Goal: Task Accomplishment & Management: Manage account settings

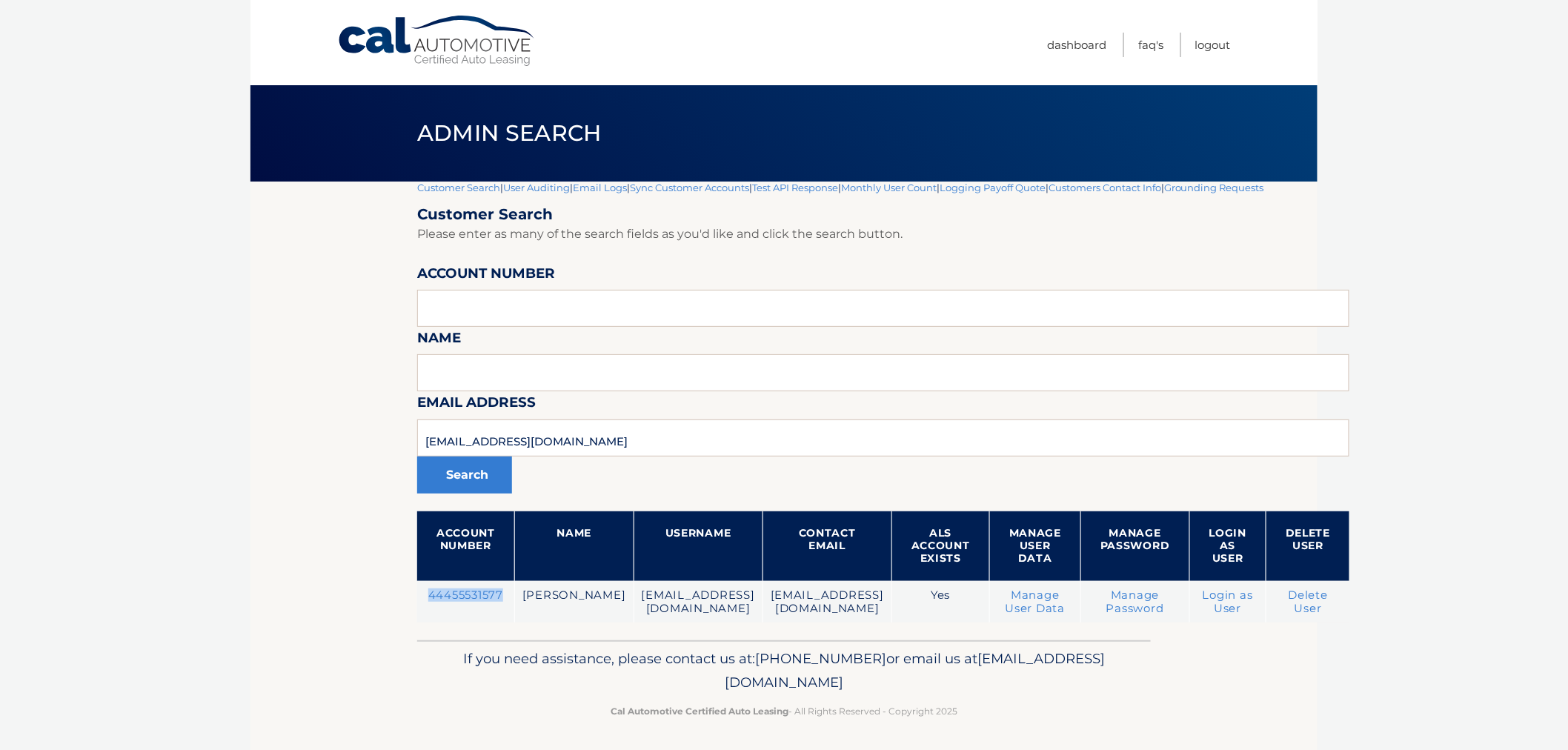
click at [465, 191] on link "Customer Search" at bounding box center [458, 187] width 83 height 12
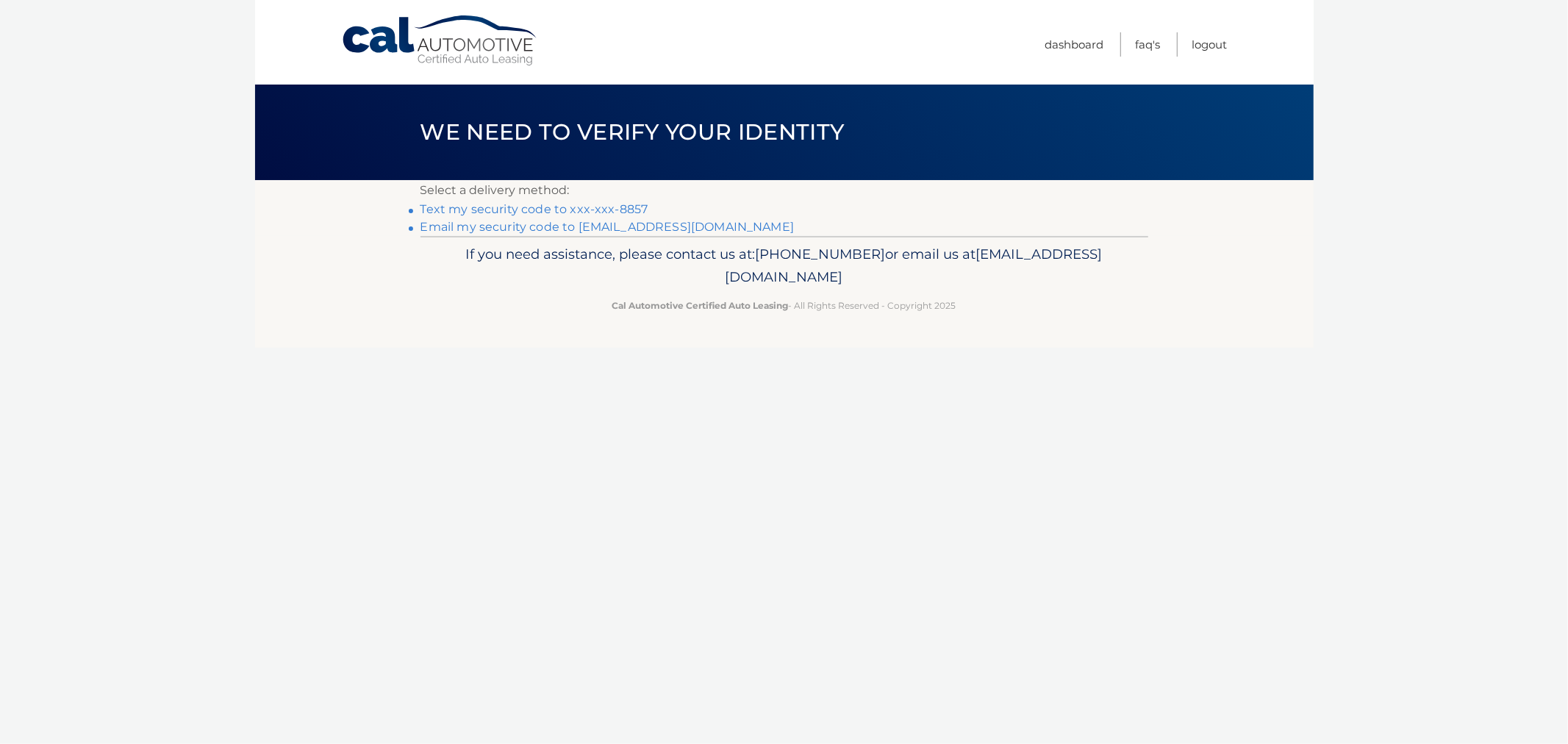
click at [488, 210] on link "Text my security code to xxx-xxx-8857" at bounding box center [534, 209] width 228 height 14
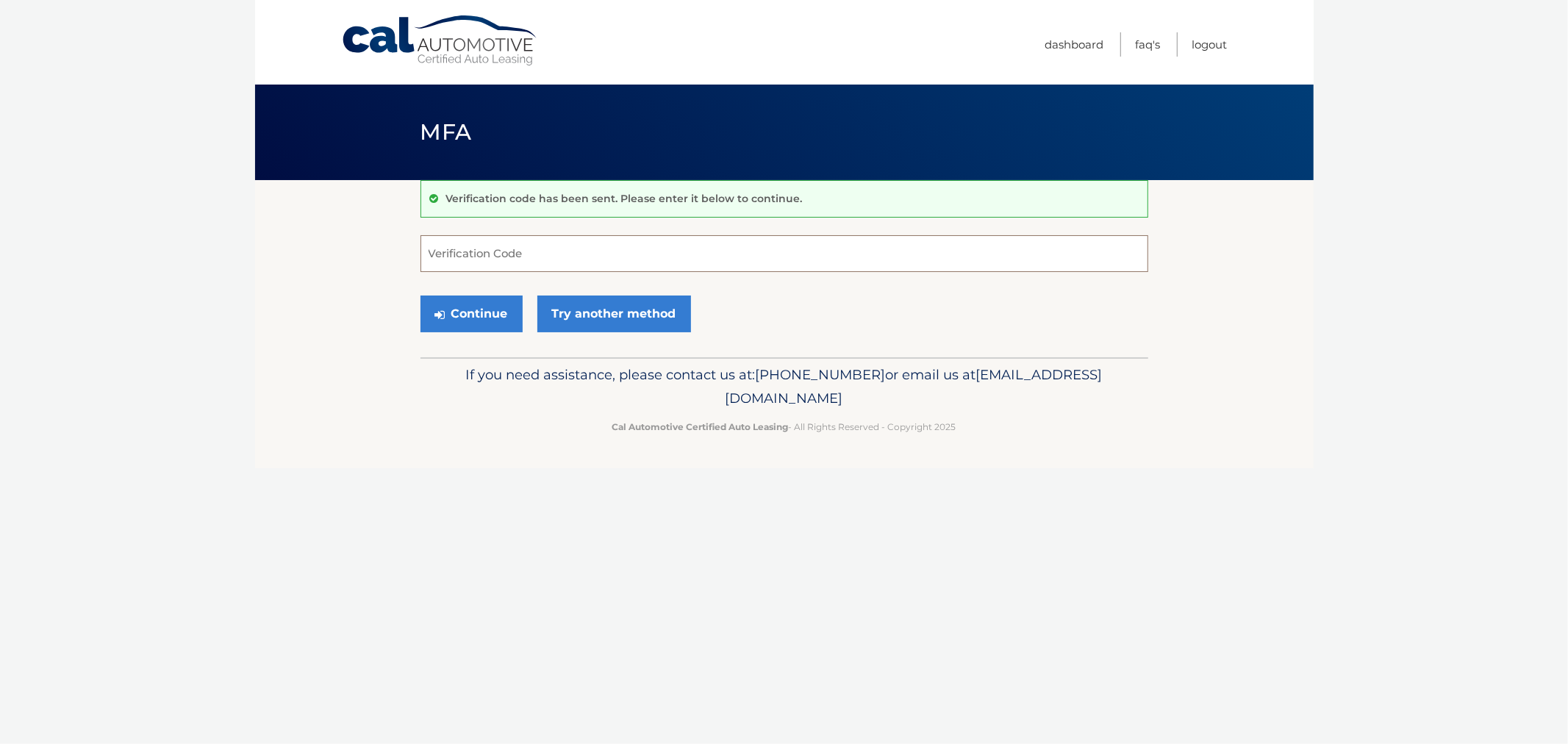
click at [495, 254] on input "Verification Code" at bounding box center [784, 254] width 728 height 37
type input "929257"
click at [420, 295] on button "Continue" at bounding box center [471, 313] width 102 height 37
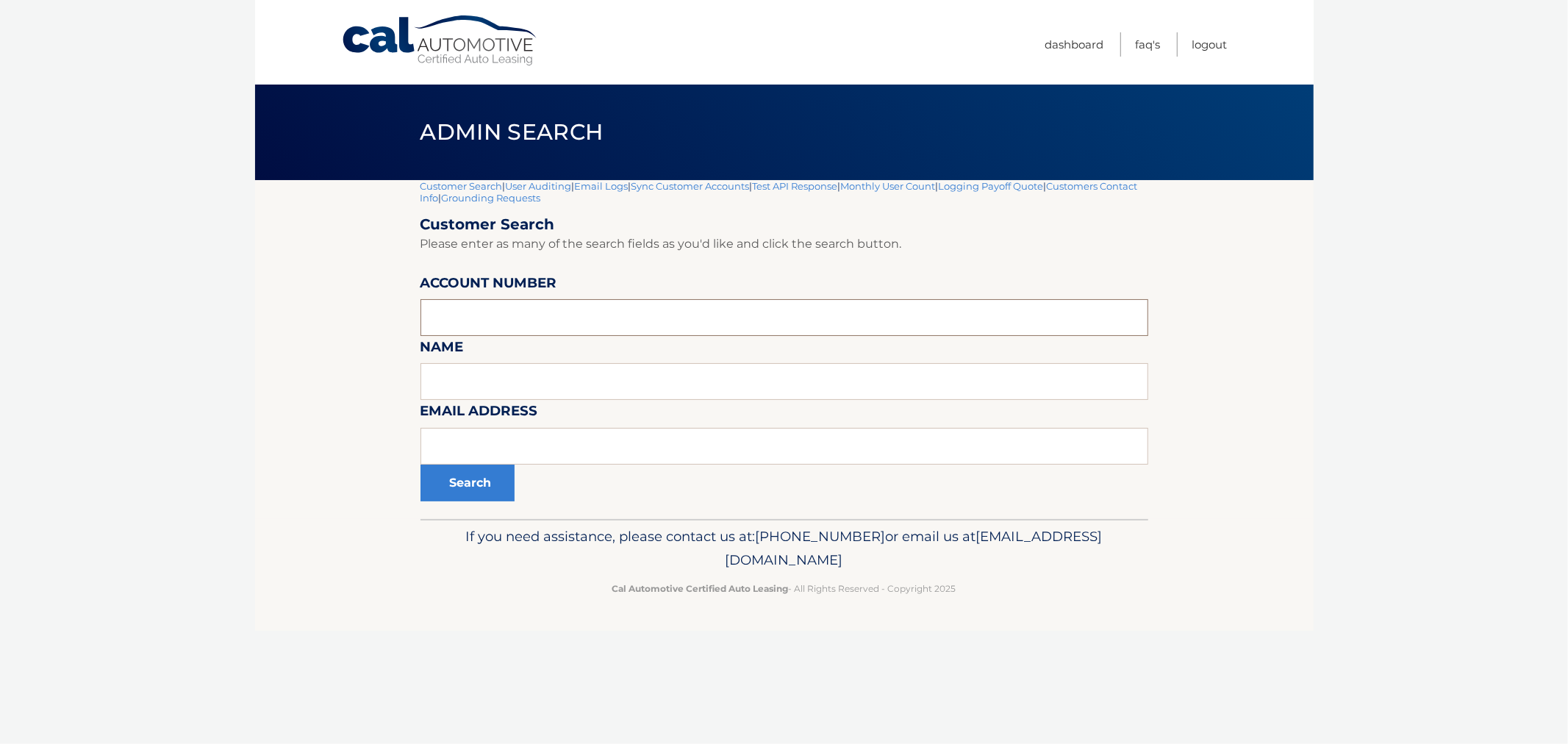
click at [506, 317] on input "text" at bounding box center [784, 317] width 728 height 37
paste input "44456024875"
type input "44456024875"
click at [465, 493] on button "Search" at bounding box center [467, 483] width 94 height 37
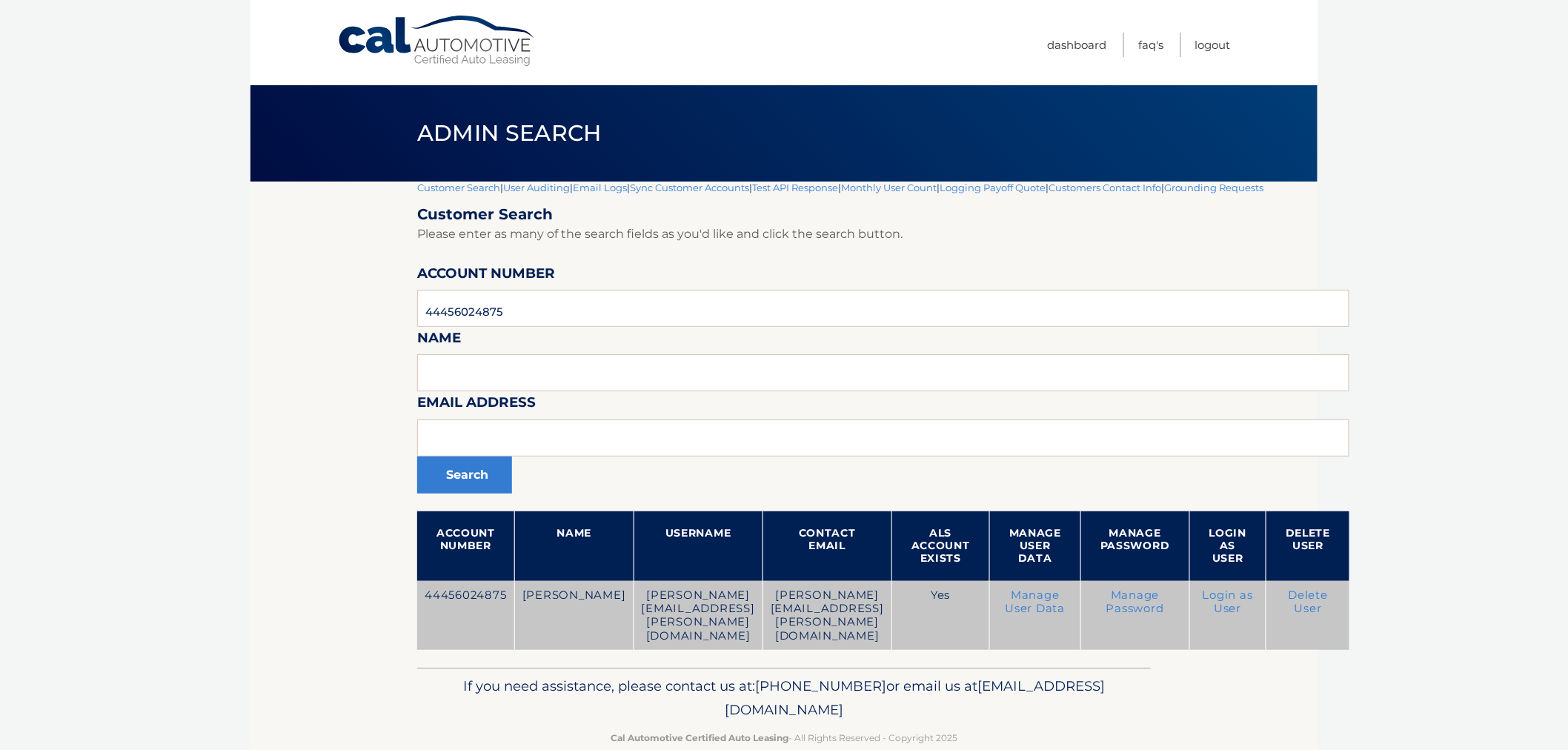
click at [1253, 598] on link "Login as User" at bounding box center [1228, 602] width 51 height 27
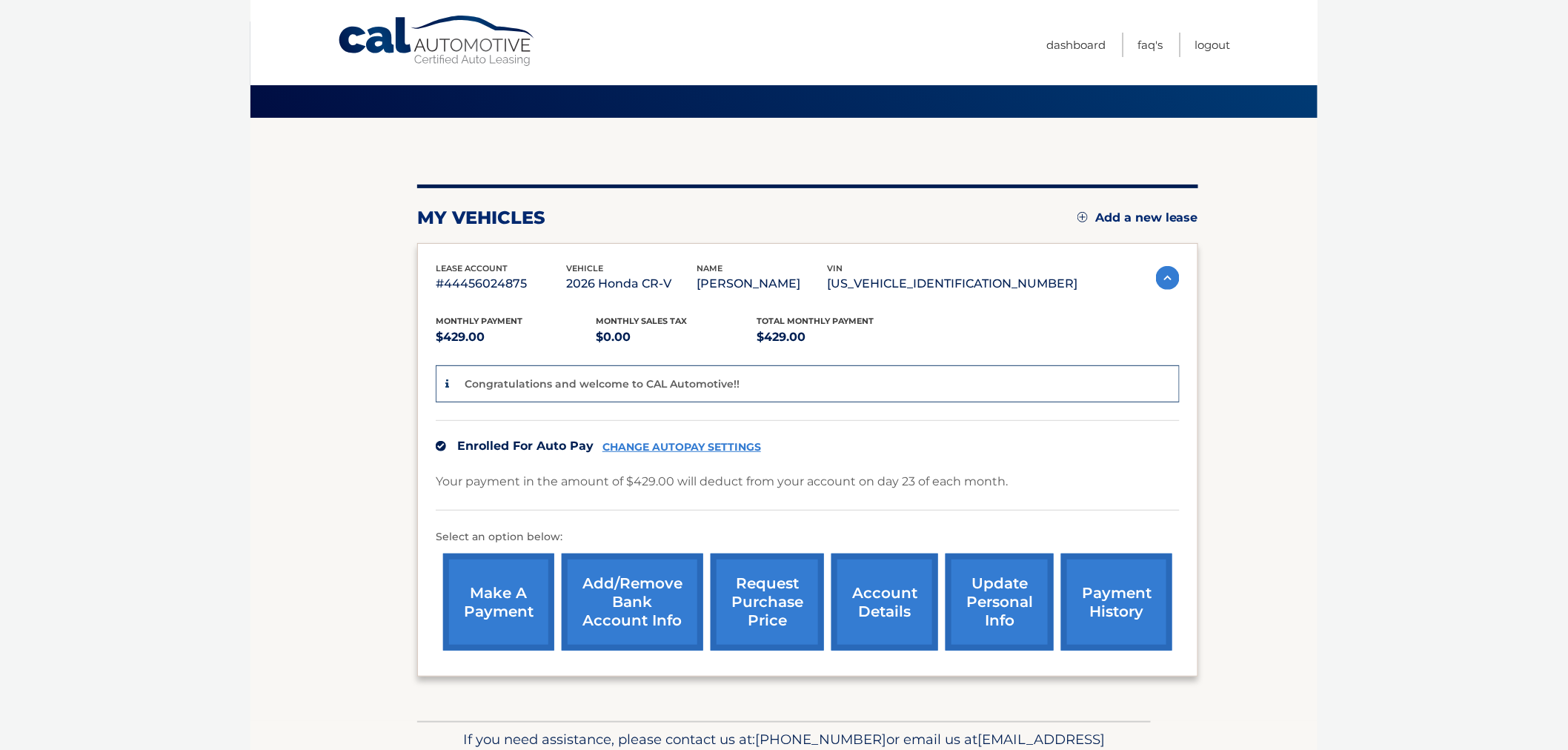
scroll to position [145, 0]
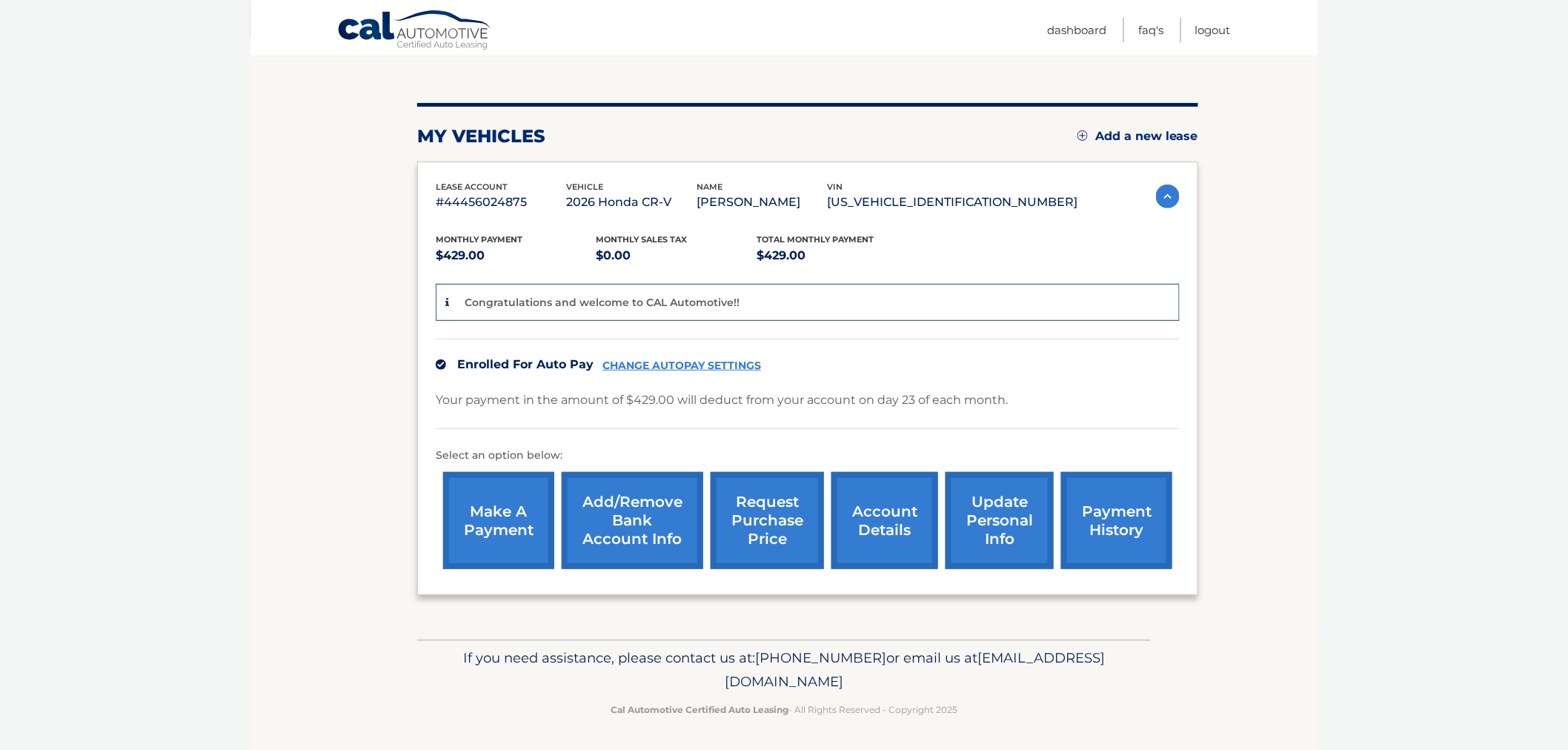
click at [900, 513] on link "account details" at bounding box center [884, 520] width 107 height 97
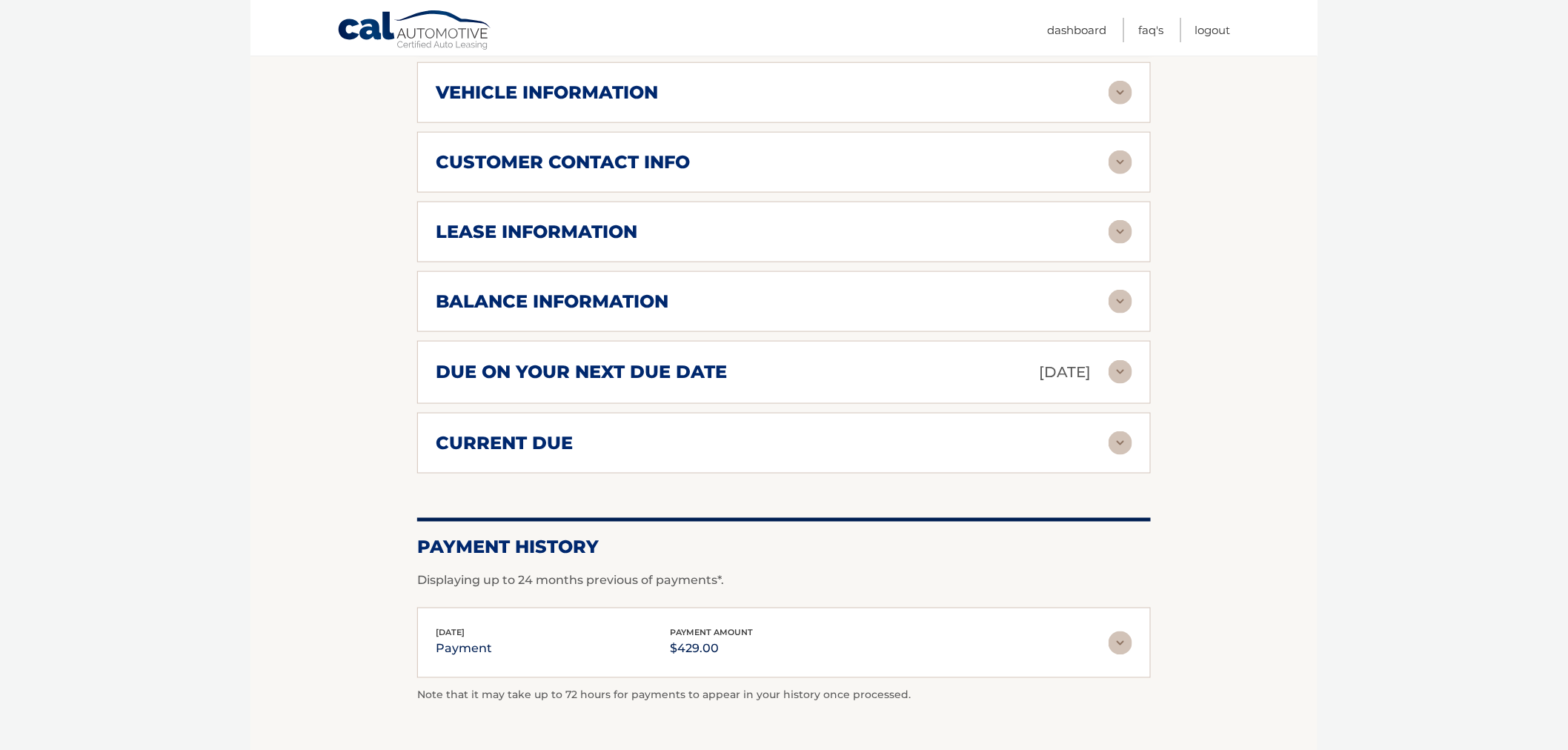
scroll to position [441, 0]
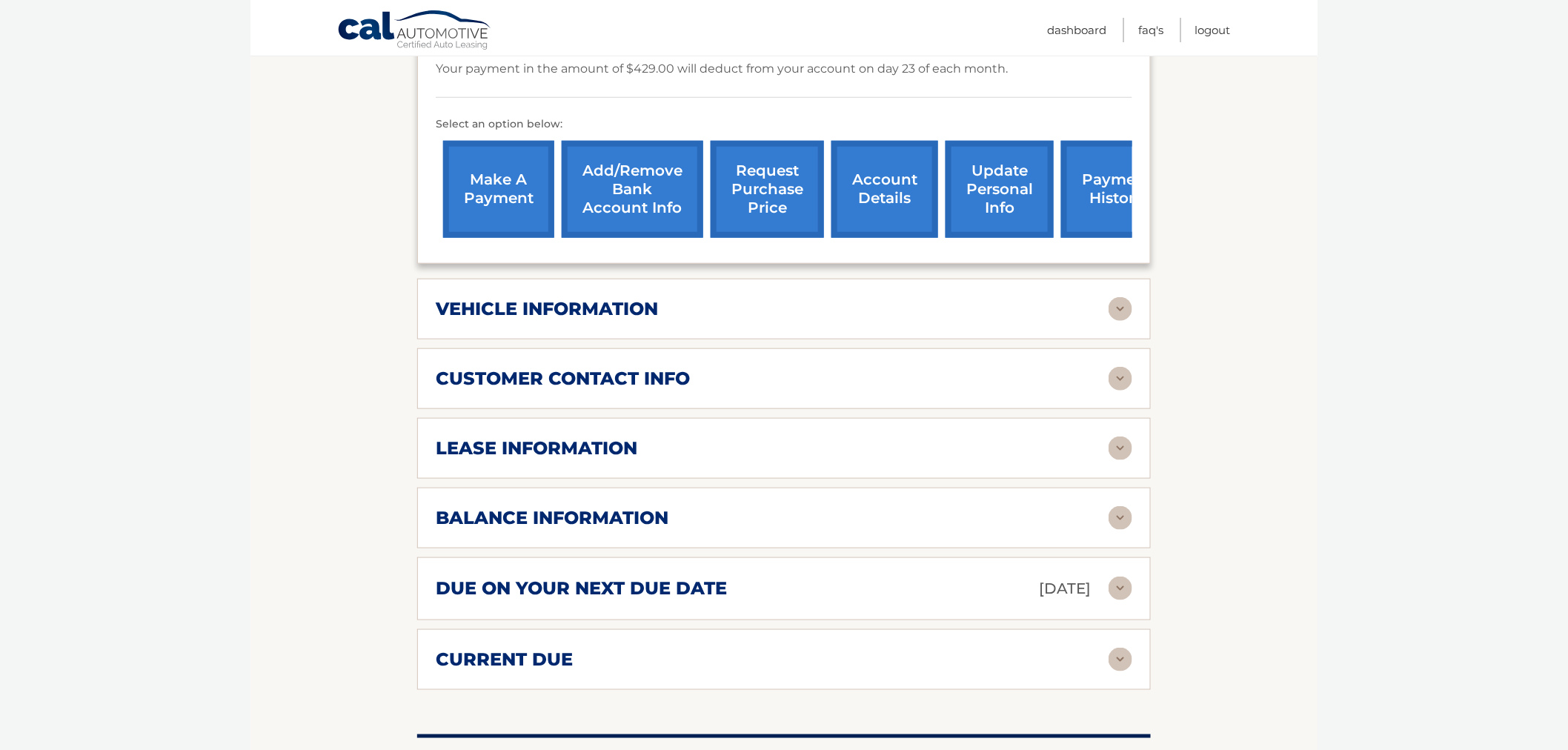
click at [1124, 455] on img at bounding box center [1120, 448] width 24 height 24
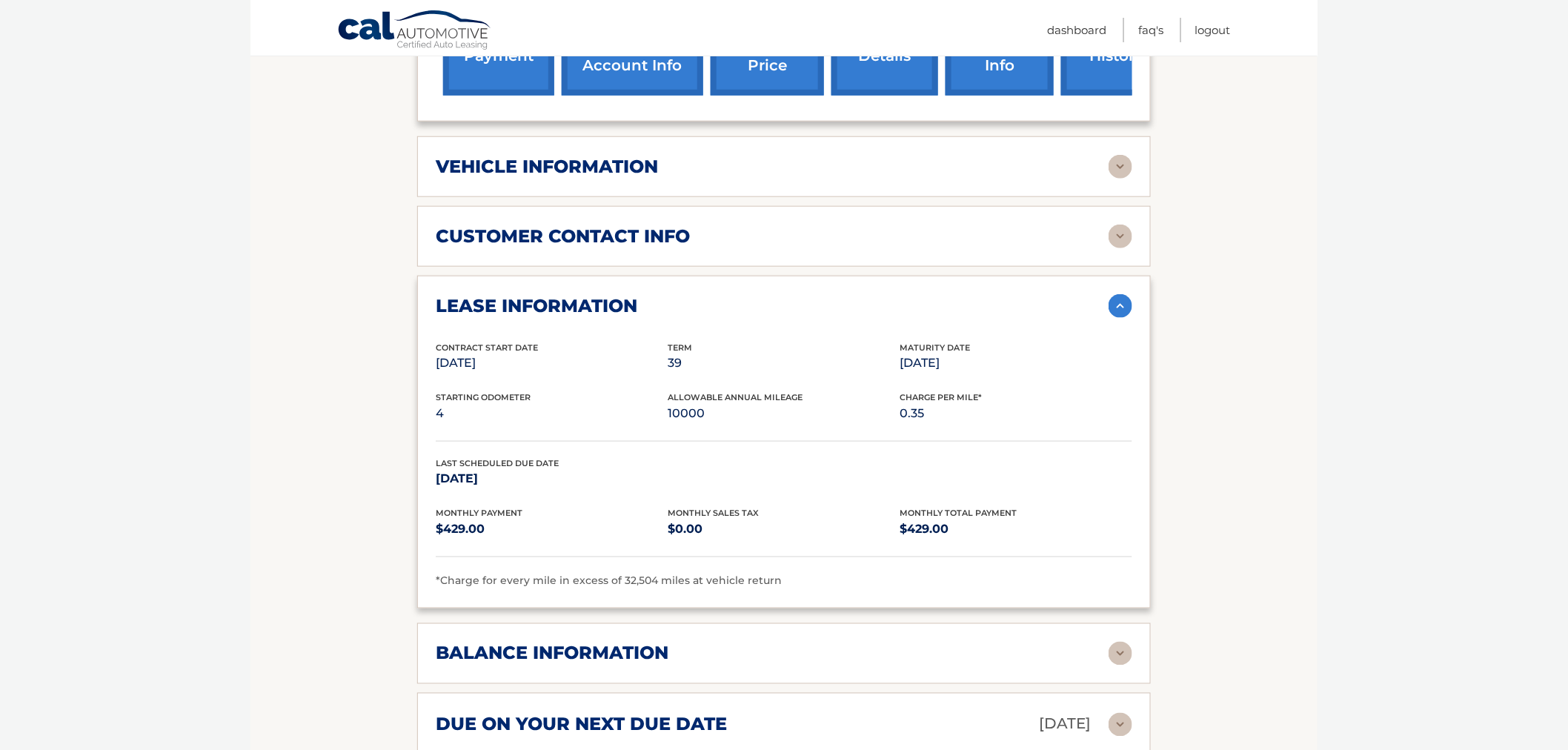
scroll to position [606, 0]
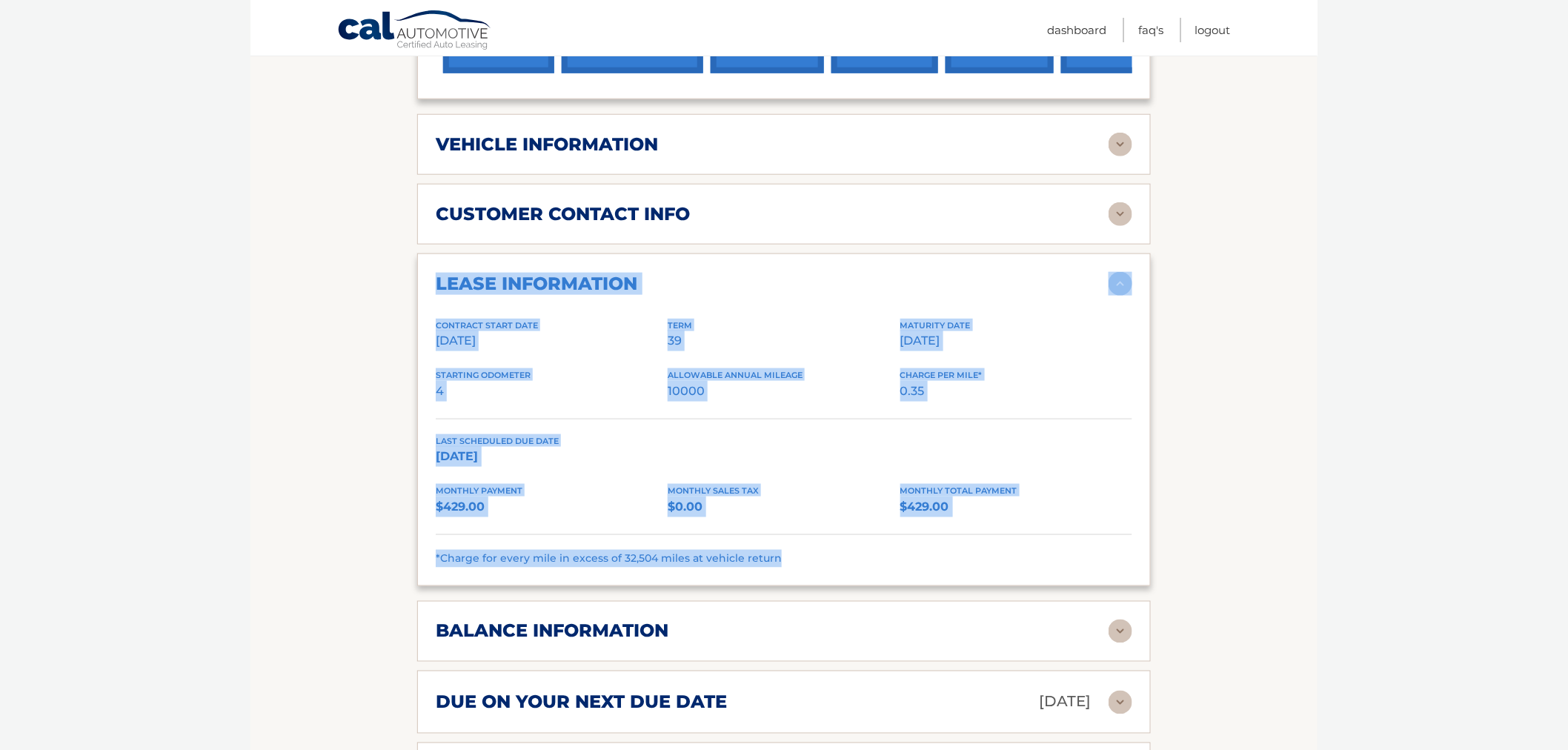
drag, startPoint x: 889, startPoint y: 558, endPoint x: 433, endPoint y: 241, distance: 555.4
click at [437, 245] on div "lease account #44456024875 vehicle 2026 Honda CR-V name MATTHEW TRIOLO vin 2HKR…" at bounding box center [784, 262] width 734 height 1083
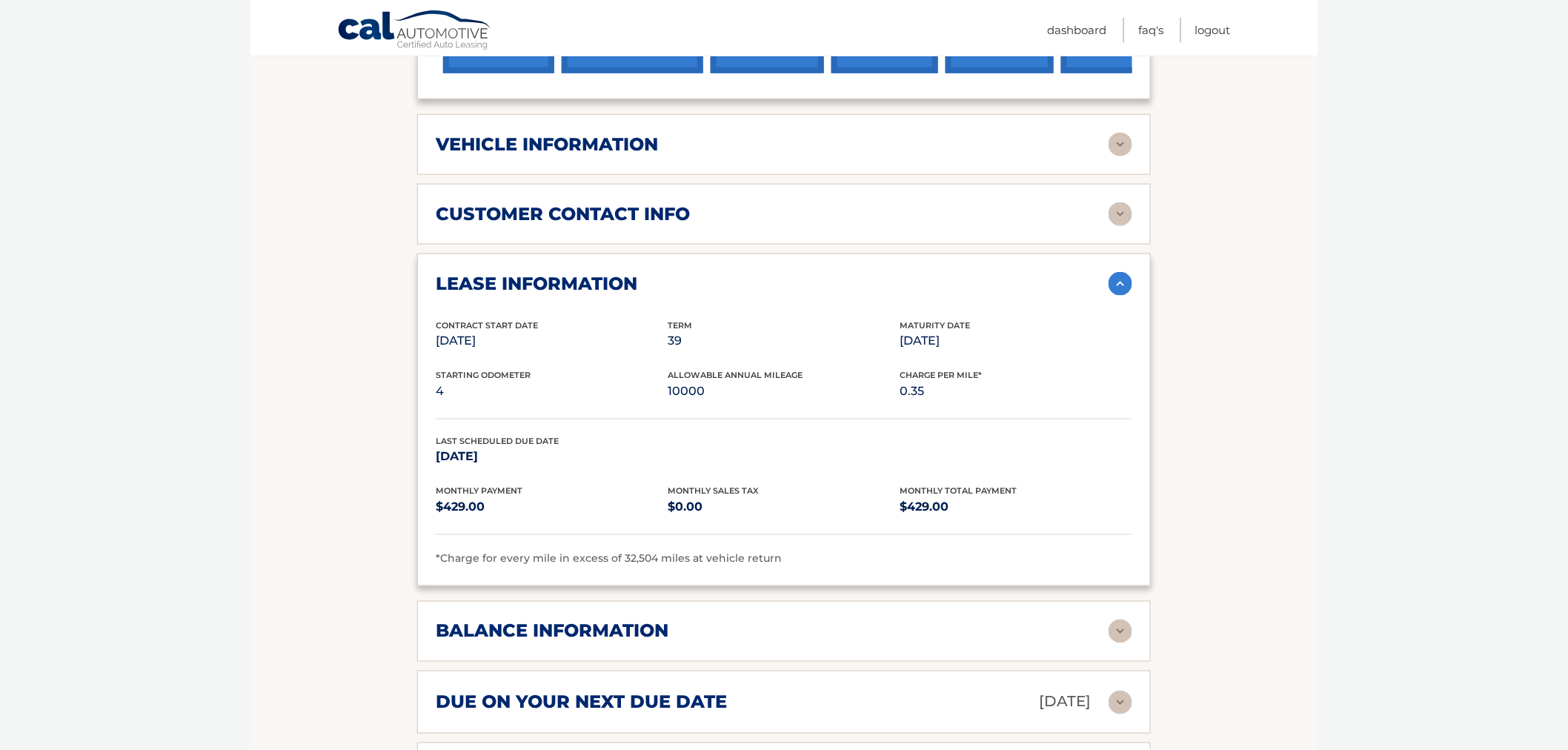
click at [394, 257] on section "Account Details | #44456024875 Back to Dashboard Manage Your Lease lease accoun…" at bounding box center [784, 329] width 1067 height 1506
click at [1120, 283] on img at bounding box center [1120, 284] width 24 height 24
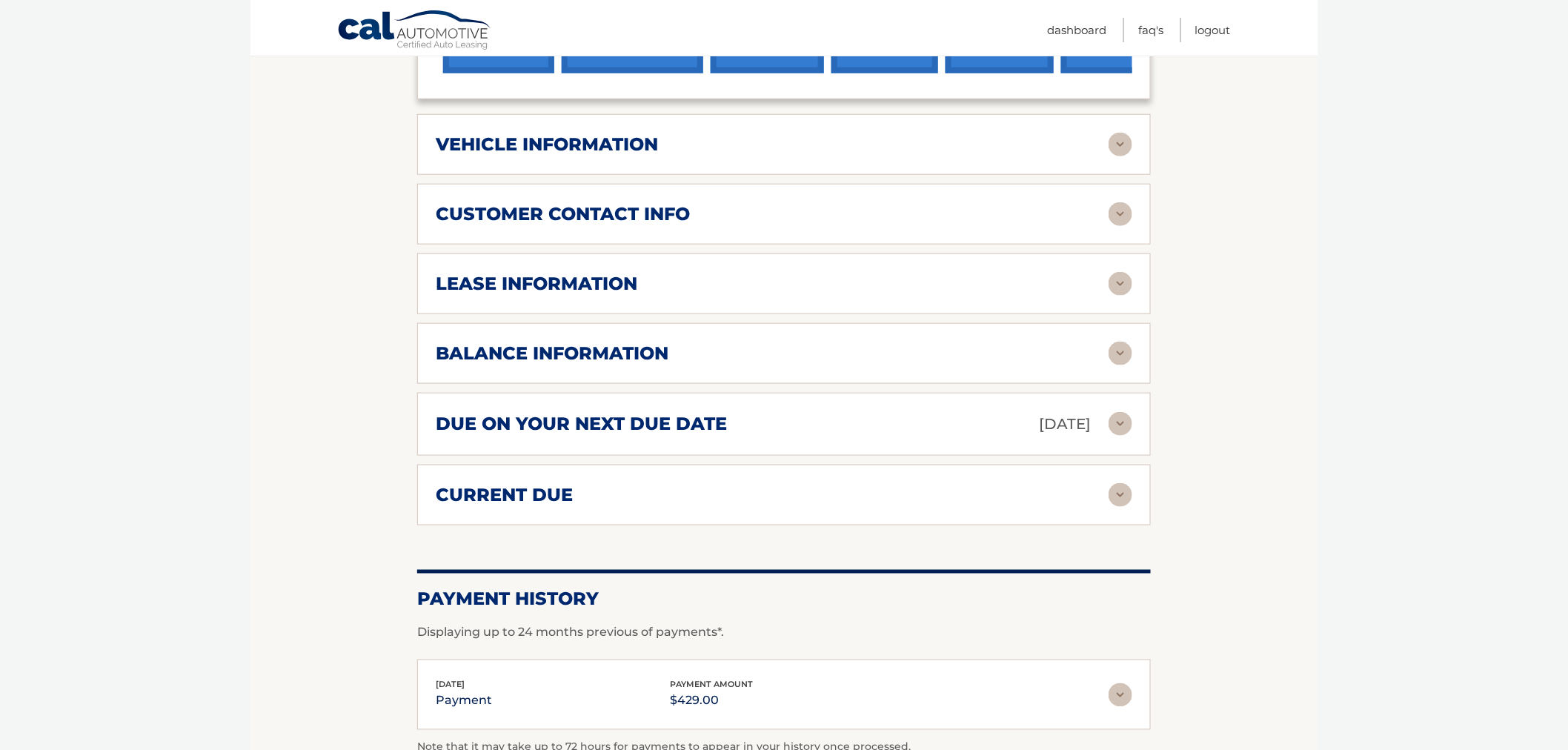
click at [1240, 317] on section "Account Details | #44456024875 Back to Dashboard Manage Your Lease lease accoun…" at bounding box center [784, 190] width 1067 height 1228
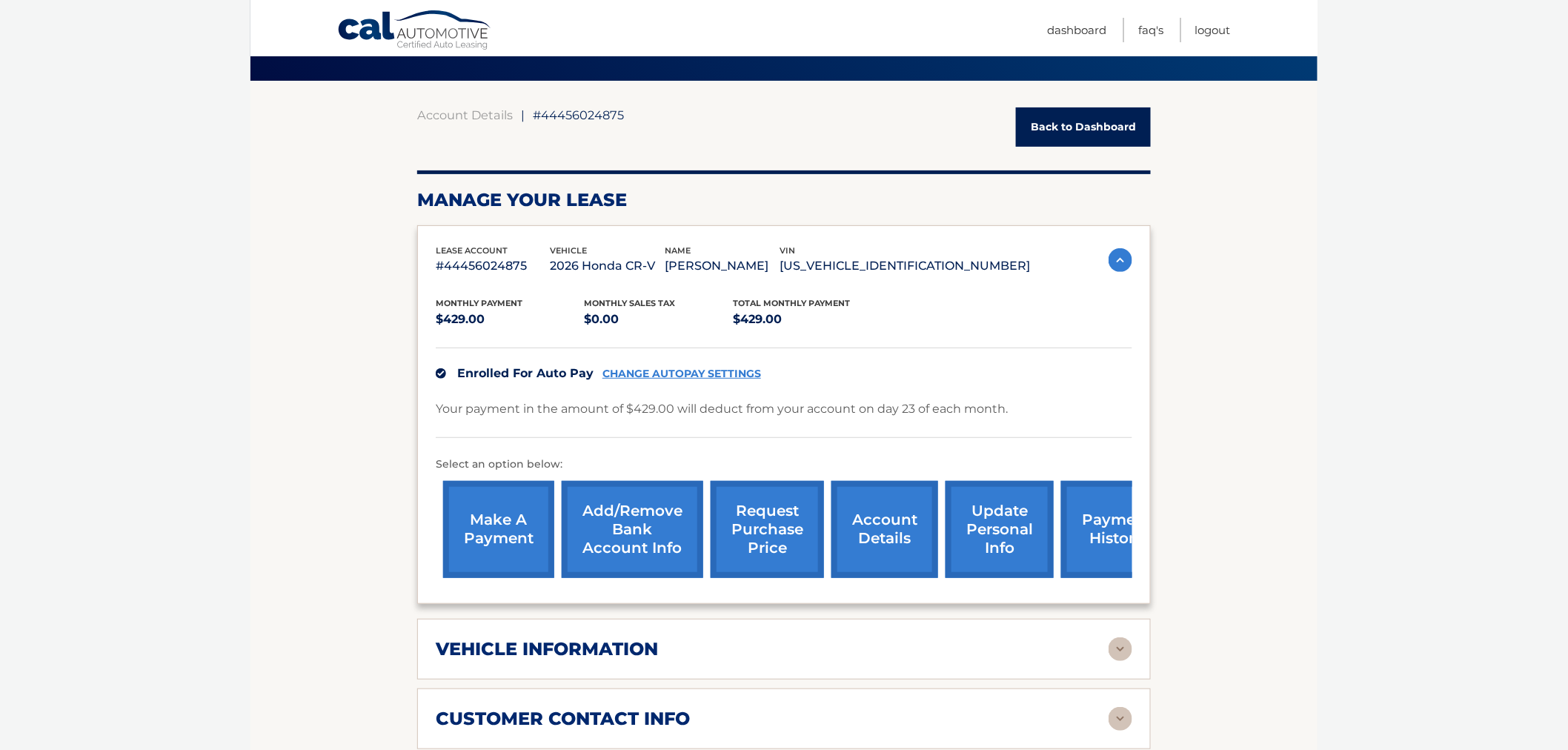
scroll to position [0, 0]
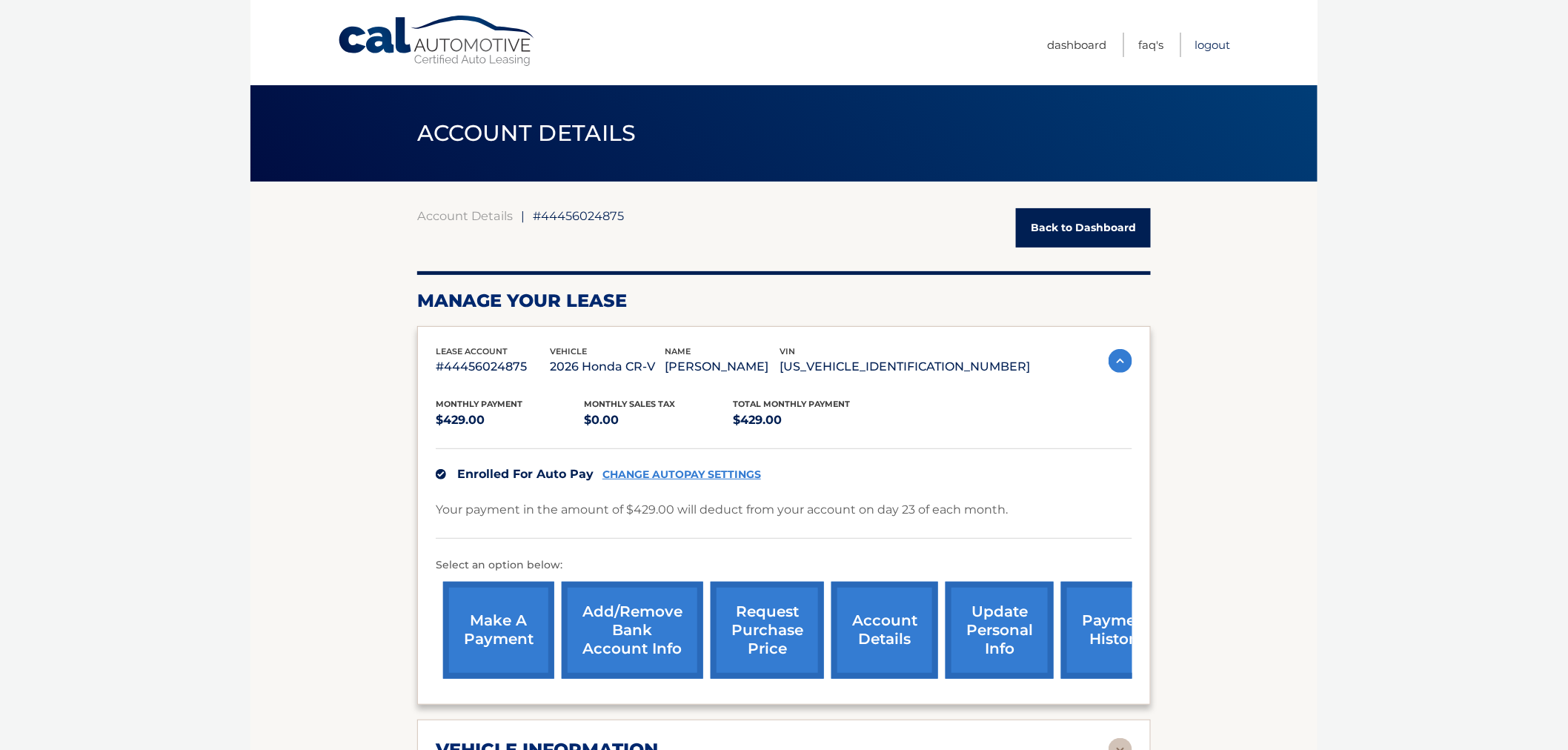
click at [1198, 42] on link "Logout" at bounding box center [1213, 44] width 36 height 25
